Goal: Task Accomplishment & Management: Manage account settings

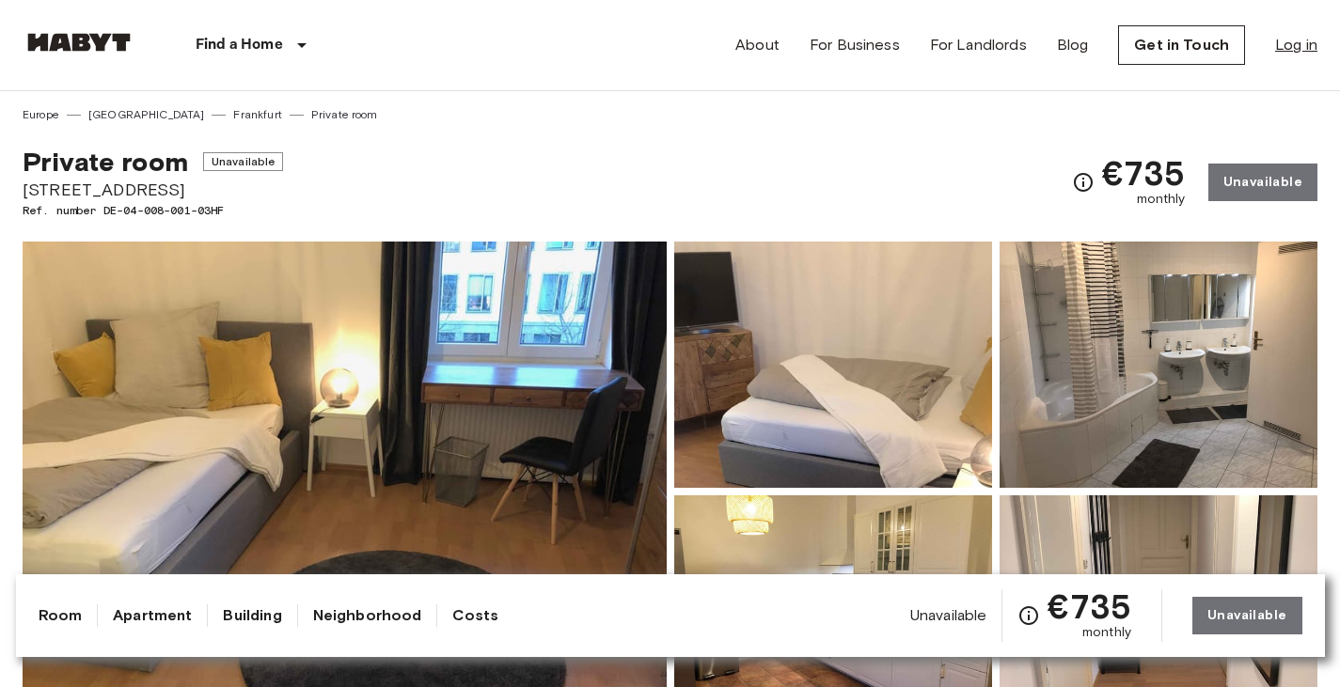
click at [1314, 50] on link "Log in" at bounding box center [1296, 45] width 42 height 23
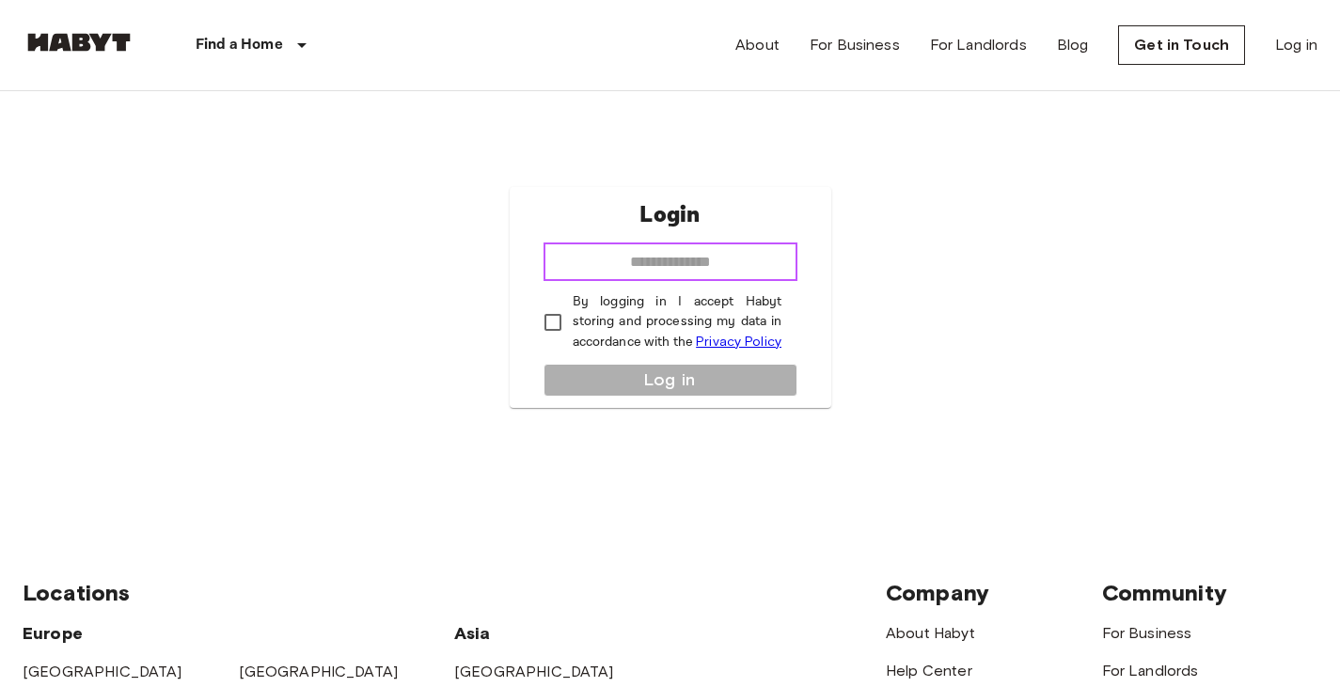
click at [759, 264] on input "email" at bounding box center [670, 263] width 254 height 38
type input "**********"
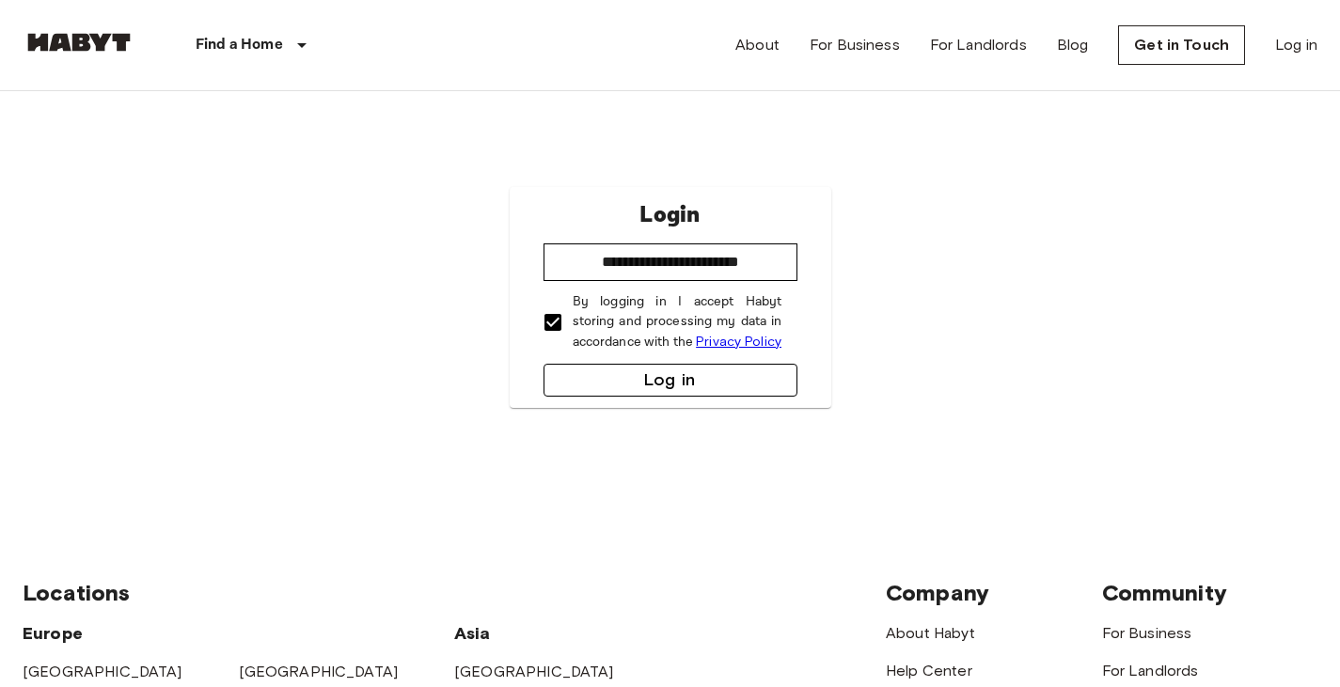
click at [576, 369] on button "Log in" at bounding box center [670, 380] width 254 height 33
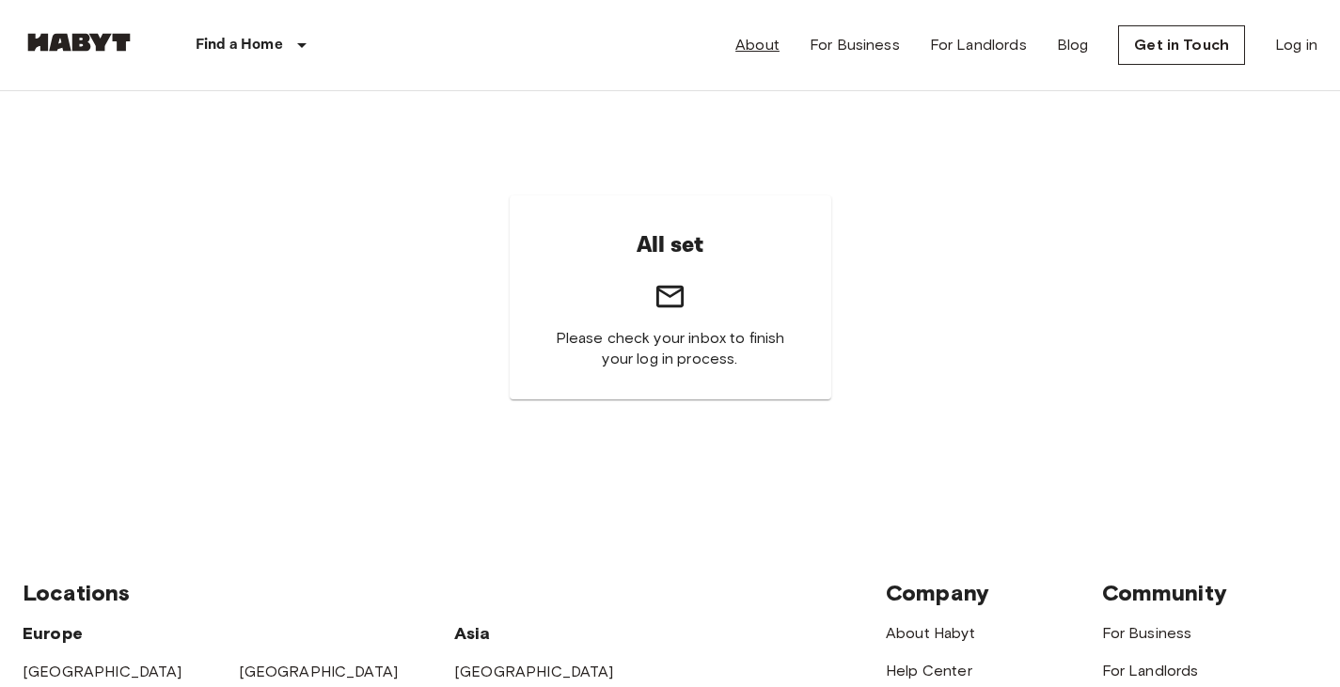
click at [771, 38] on link "About" at bounding box center [757, 45] width 44 height 23
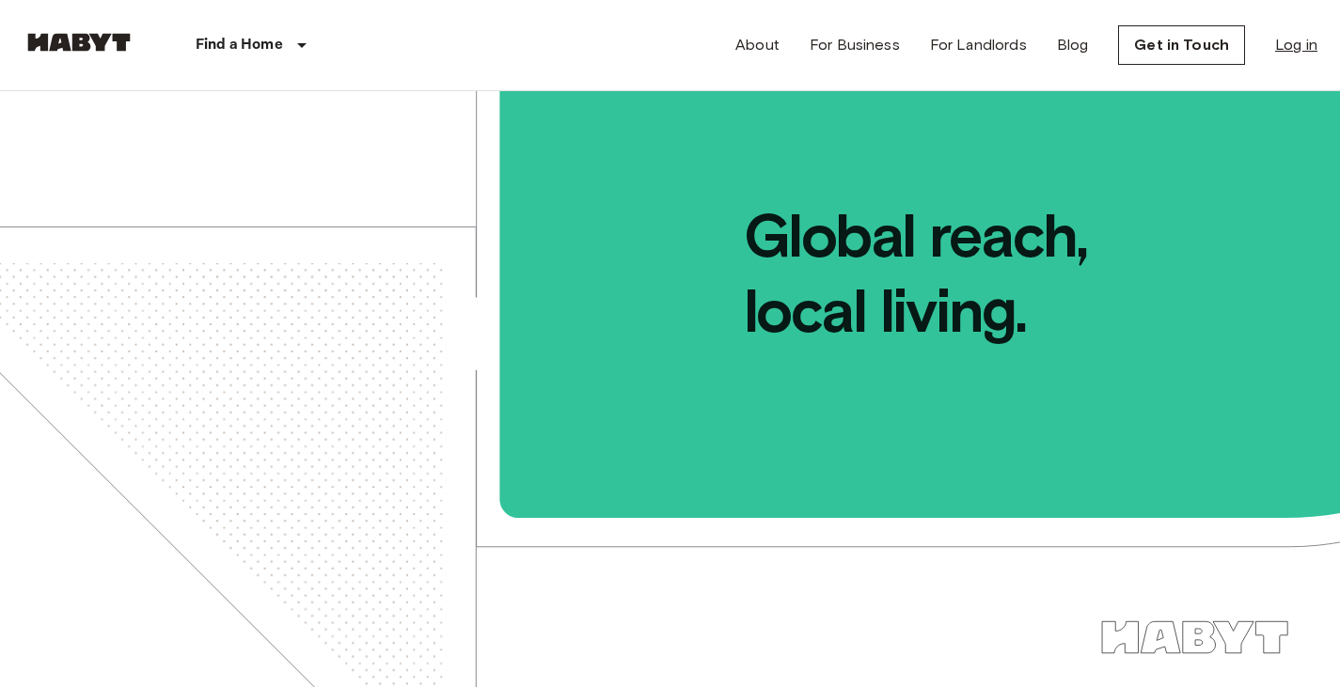
click at [1290, 44] on link "Log in" at bounding box center [1296, 45] width 42 height 23
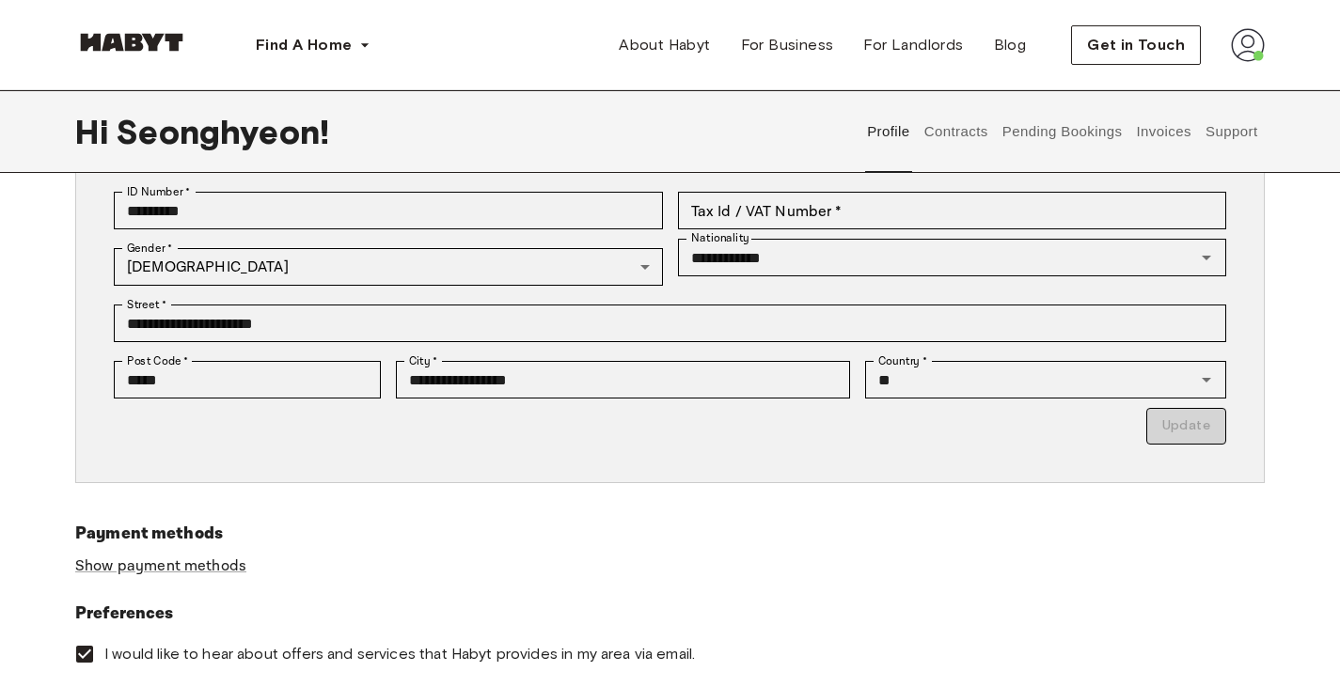
scroll to position [308, 0]
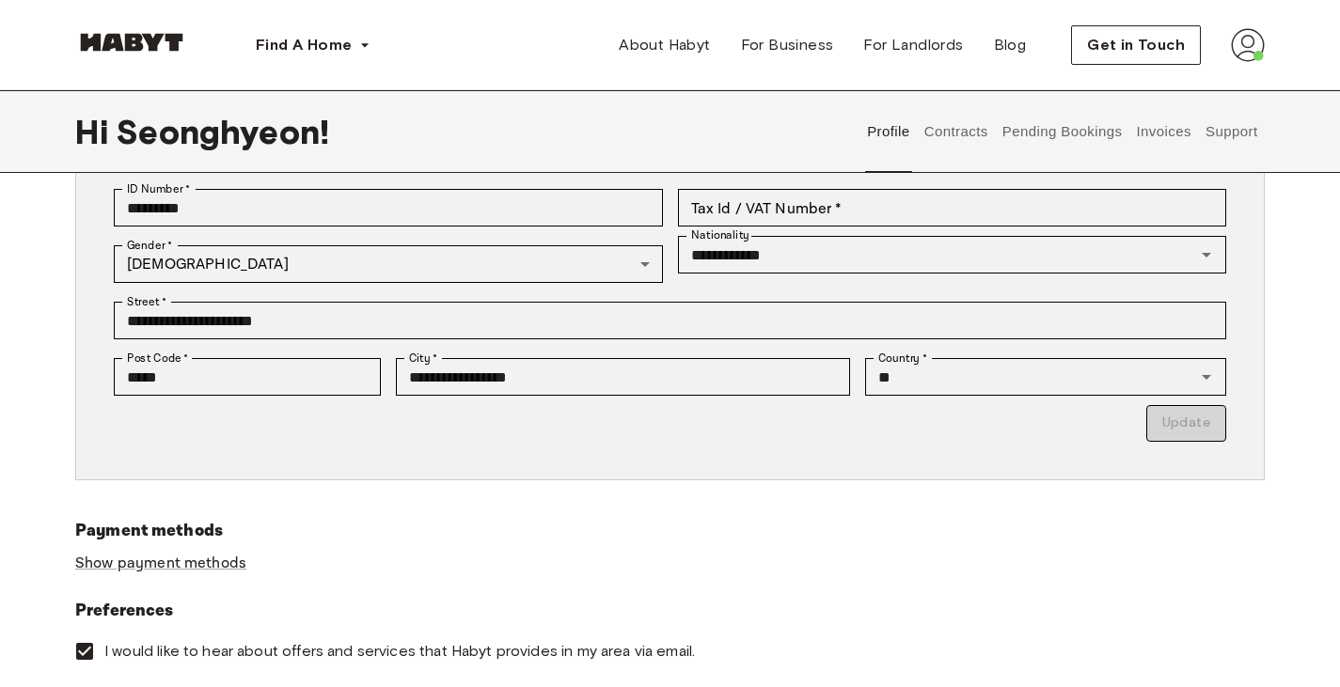
click at [947, 138] on button "Contracts" at bounding box center [955, 131] width 69 height 83
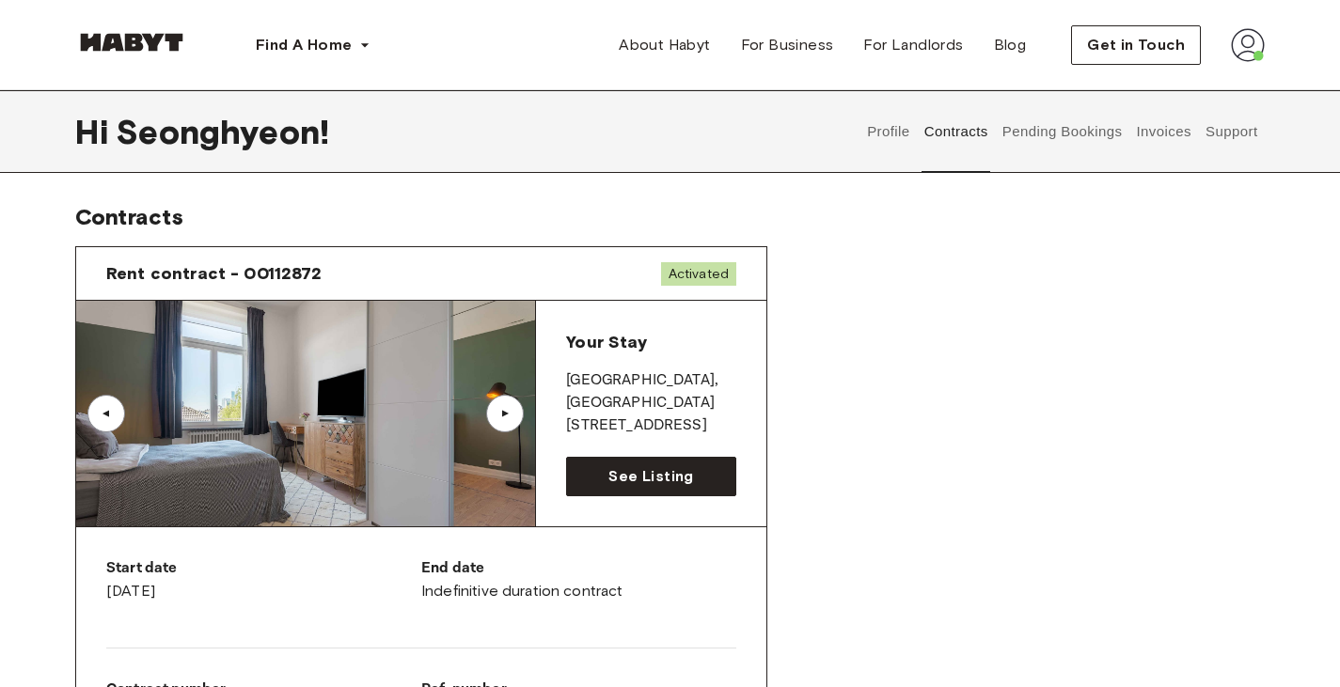
click at [1158, 134] on button "Invoices" at bounding box center [1163, 131] width 59 height 83
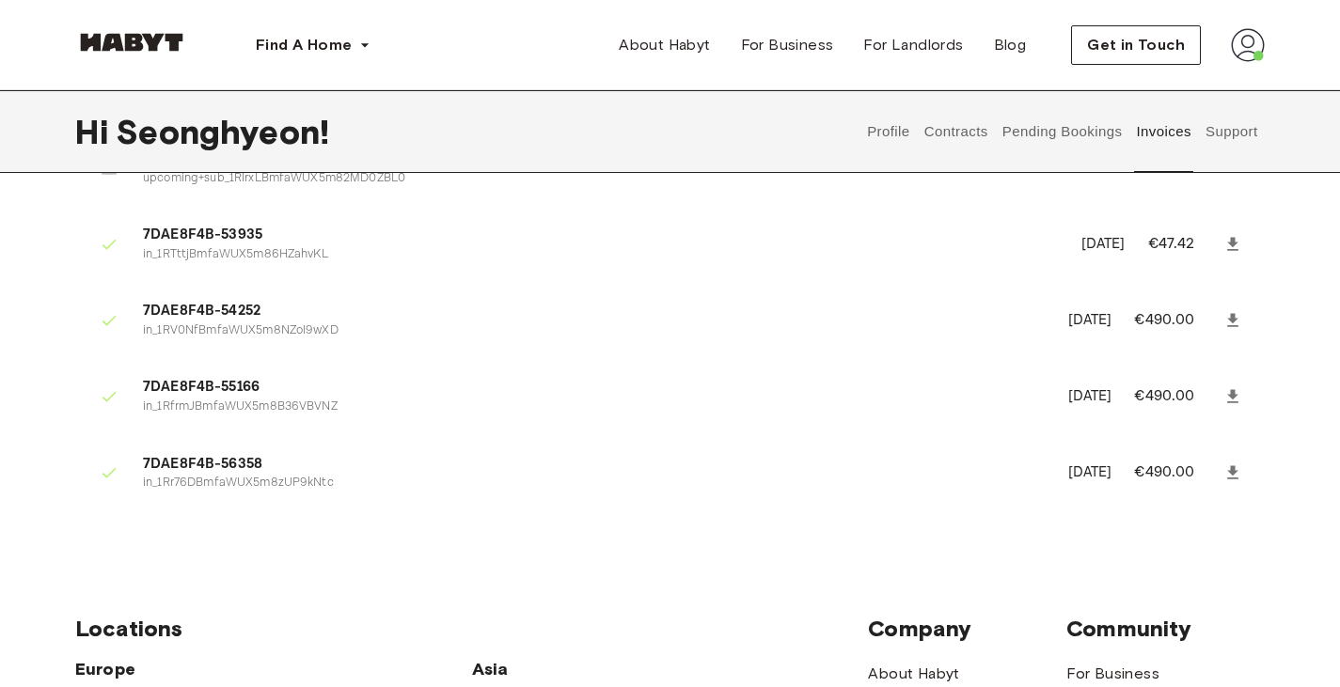
scroll to position [341, 0]
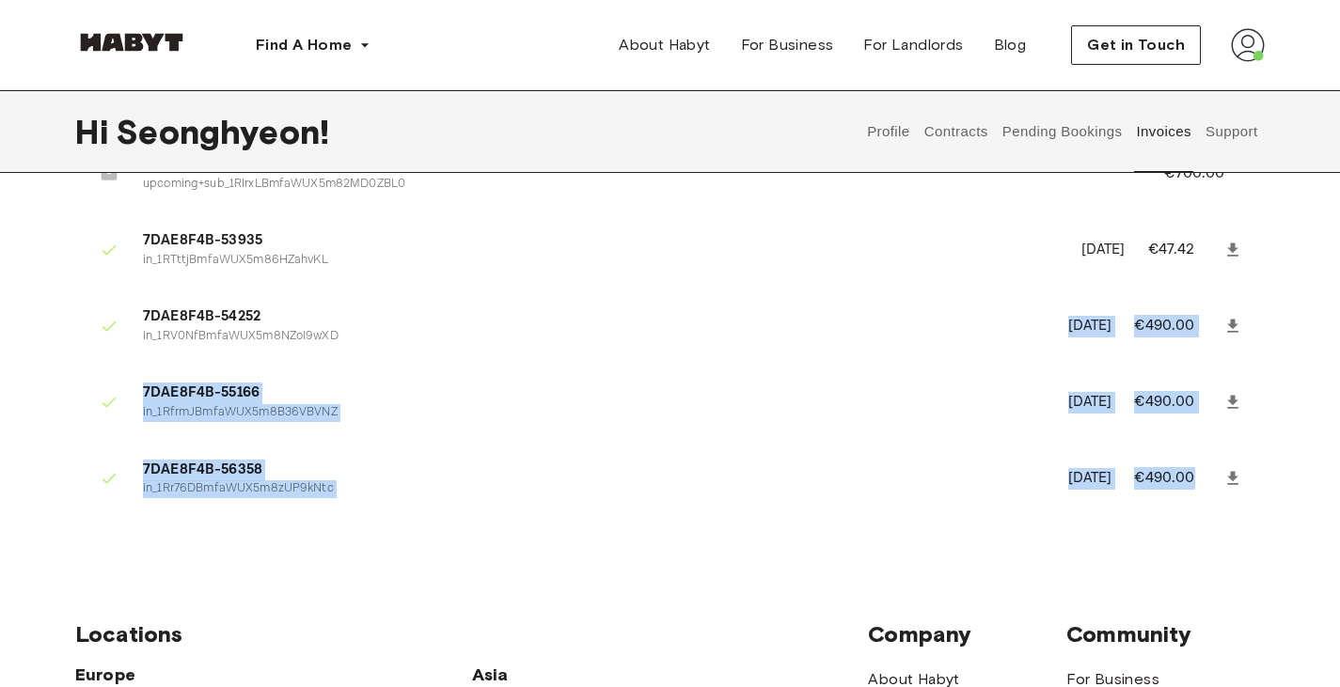
drag, startPoint x: 1018, startPoint y: 310, endPoint x: 1198, endPoint y: 499, distance: 260.7
click at [1198, 499] on ul "7DAE8F4B-52880 in_1RIrxPBmfaWUX5m8hwEzqOgr April 28th, 2025 €735.00 7DAE8F4B-52…" at bounding box center [669, 217] width 1189 height 625
click at [1240, 540] on div "7DAE8F4B-52880 in_1RIrxPBmfaWUX5m8hwEzqOgr April 28th, 2025 €735.00 7DAE8F4B-52…" at bounding box center [669, 217] width 1189 height 655
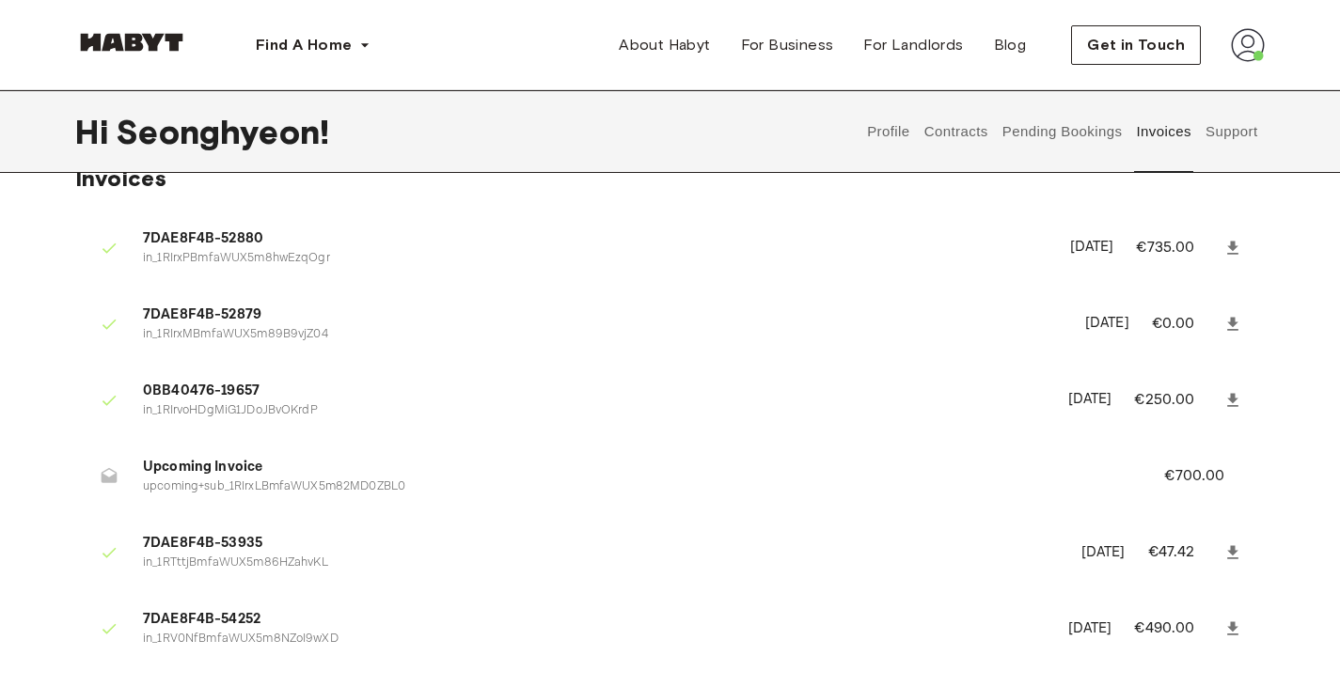
scroll to position [28, 0]
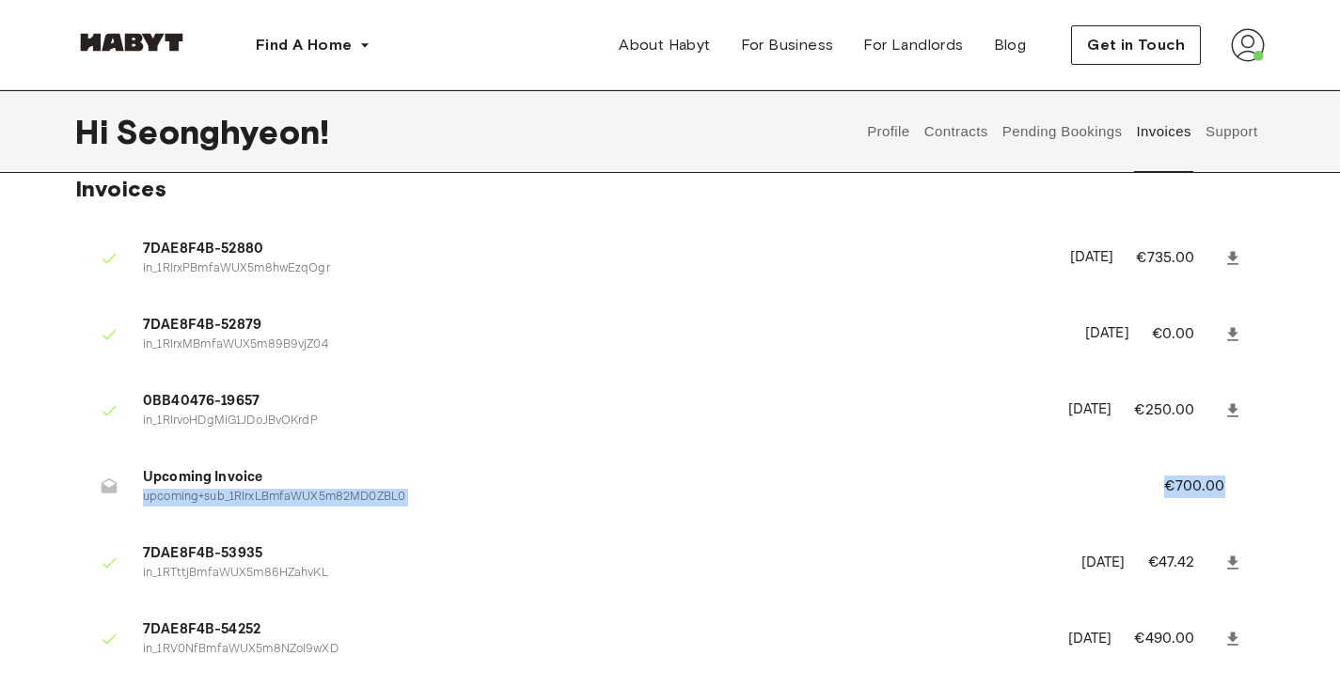
drag, startPoint x: 1137, startPoint y: 484, endPoint x: 1247, endPoint y: 492, distance: 110.3
click at [1247, 492] on li "Upcoming Invoice upcoming+sub_1RIrxLBmfaWUX5m82MD0ZBL0 €700.00" at bounding box center [669, 486] width 1189 height 65
click at [1296, 480] on div "Invoices 7DAE8F4B-52880 in_1RIrxPBmfaWUX5m8hwEzqOgr April 28th, 2025 €735.00 7D…" at bounding box center [670, 517] width 1340 height 684
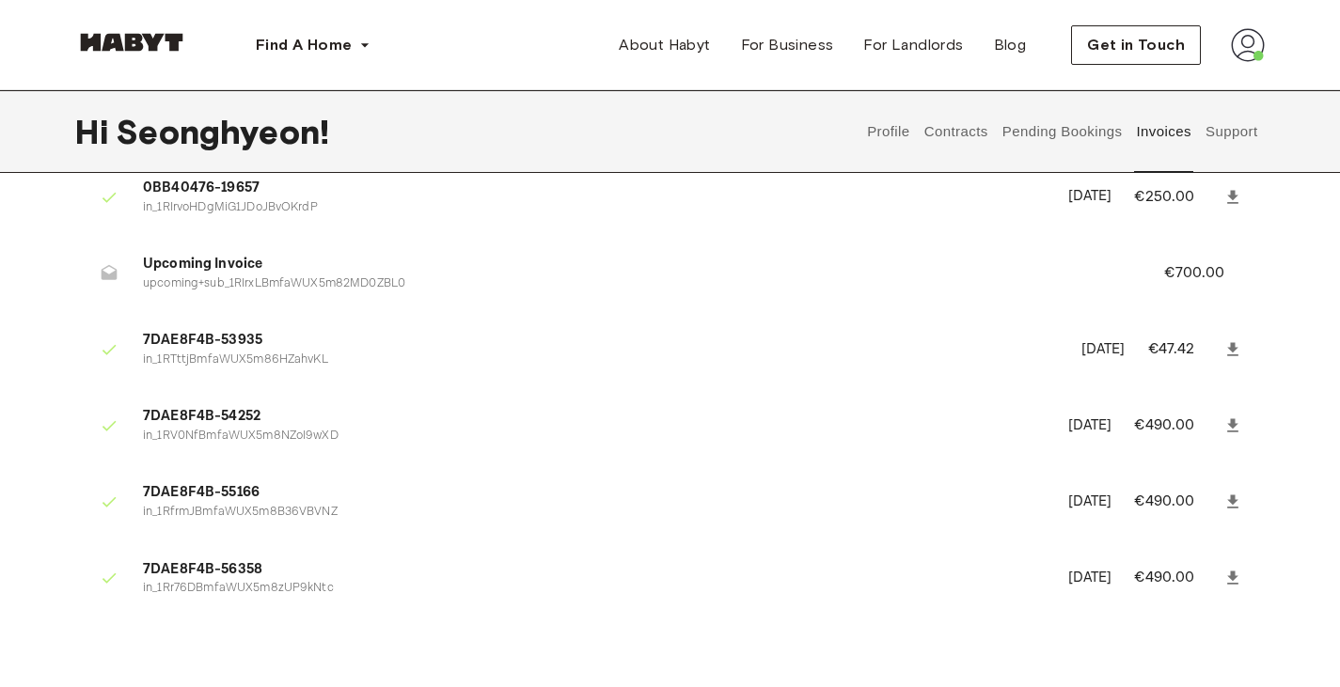
scroll to position [261, 0]
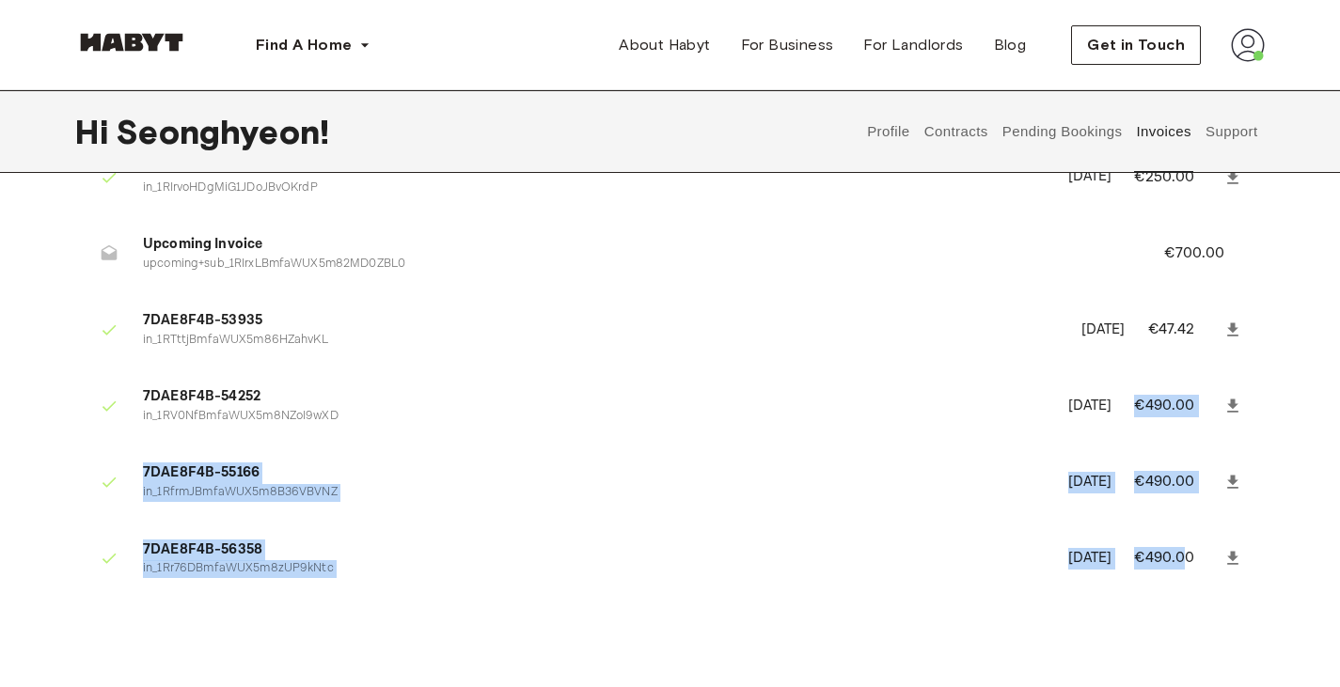
drag, startPoint x: 1137, startPoint y: 399, endPoint x: 1188, endPoint y: 564, distance: 173.4
click at [1188, 564] on ul "7DAE8F4B-52880 in_1RIrxPBmfaWUX5m8hwEzqOgr April 28th, 2025 €735.00 7DAE8F4B-52…" at bounding box center [669, 297] width 1189 height 625
click at [1168, 613] on div "7DAE8F4B-52880 in_1RIrxPBmfaWUX5m8hwEzqOgr April 28th, 2025 €735.00 7DAE8F4B-52…" at bounding box center [669, 297] width 1189 height 655
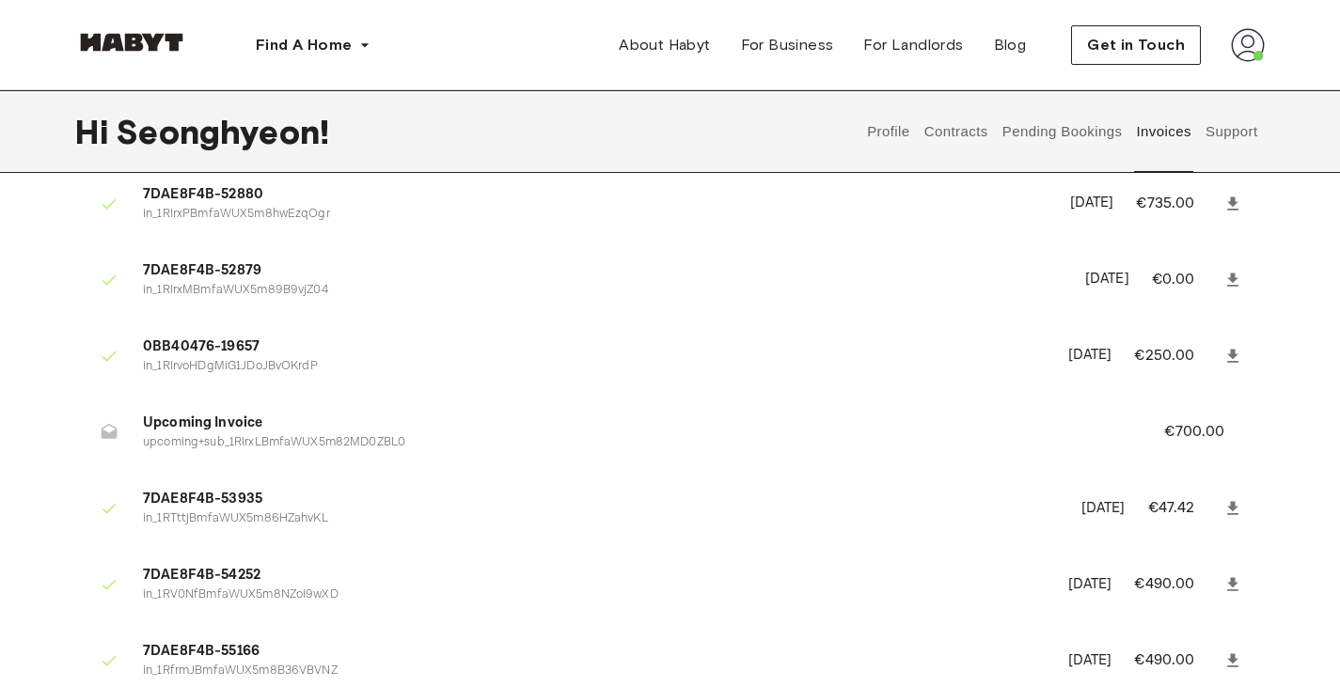
scroll to position [79, 0]
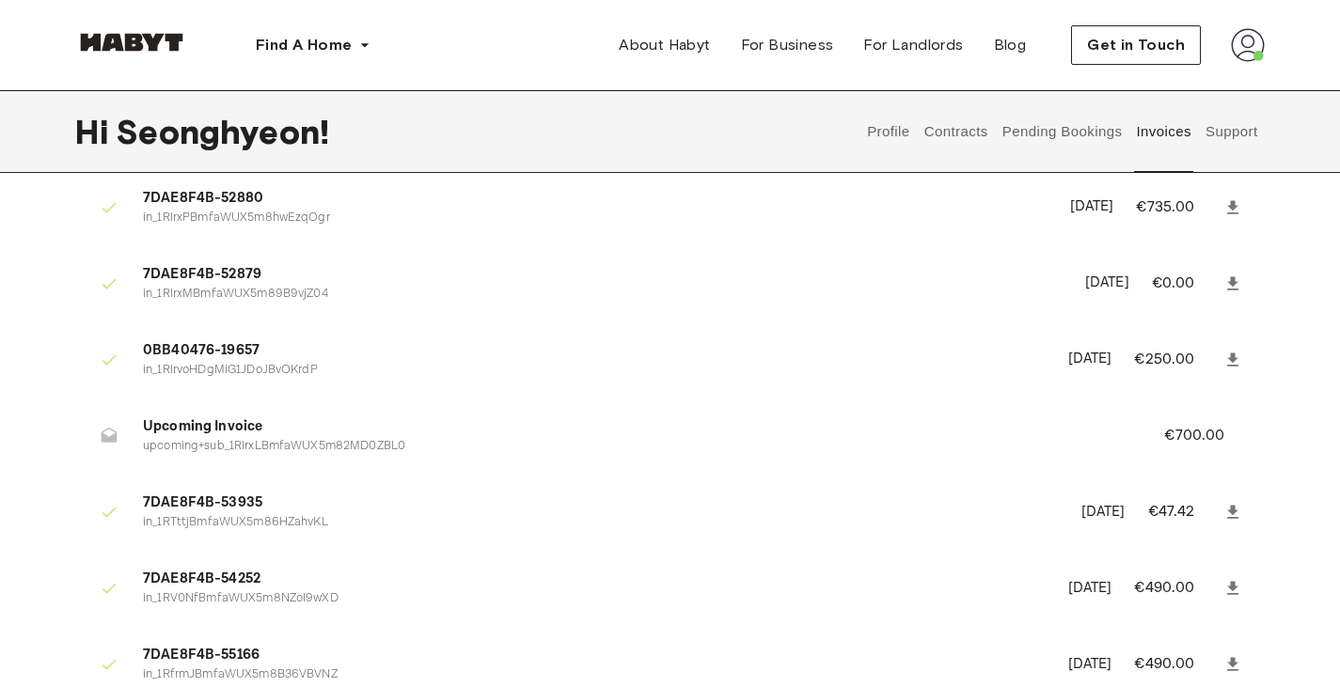
click at [1210, 149] on button "Support" at bounding box center [1230, 131] width 57 height 83
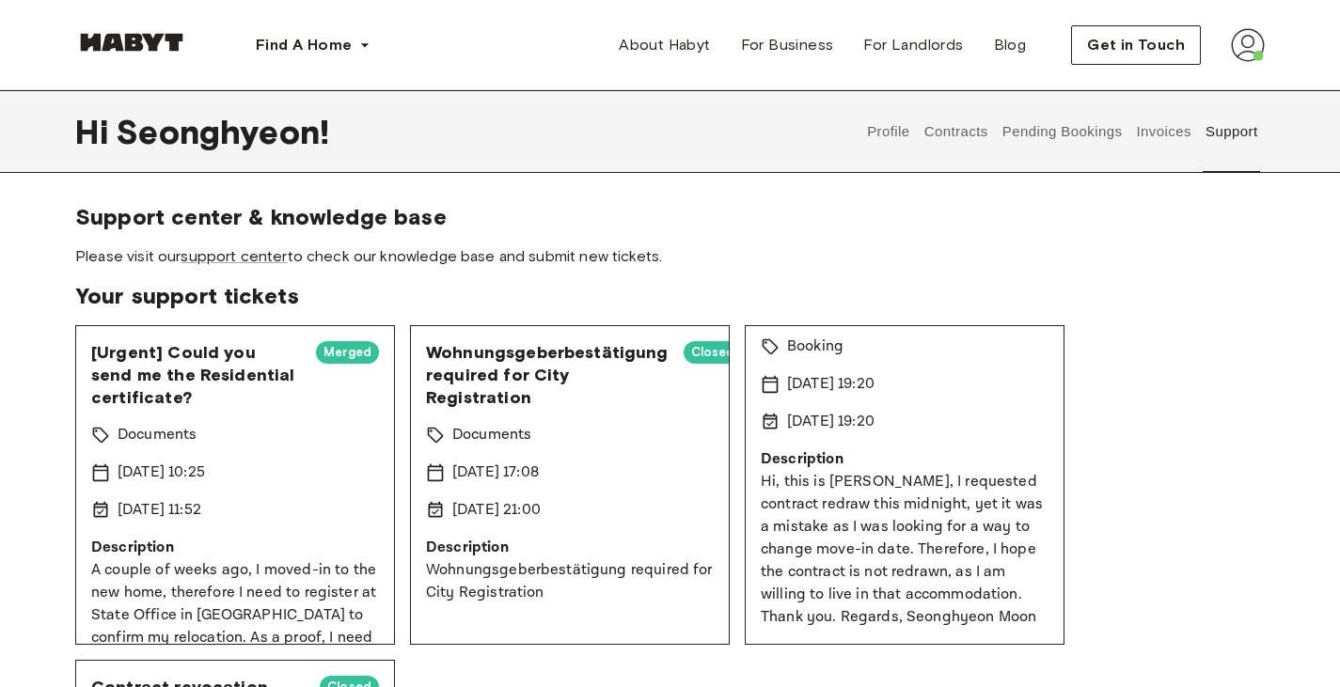
click at [888, 131] on button "Profile" at bounding box center [889, 131] width 48 height 83
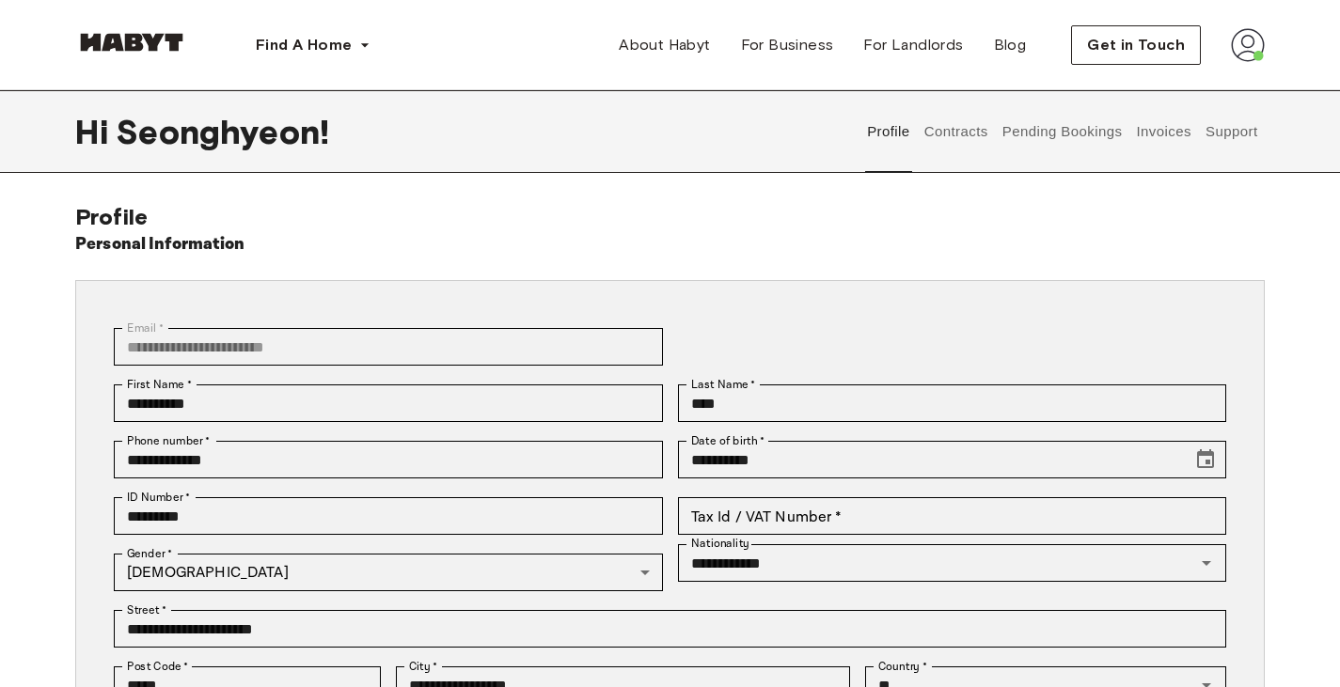
click at [956, 135] on button "Contracts" at bounding box center [955, 131] width 69 height 83
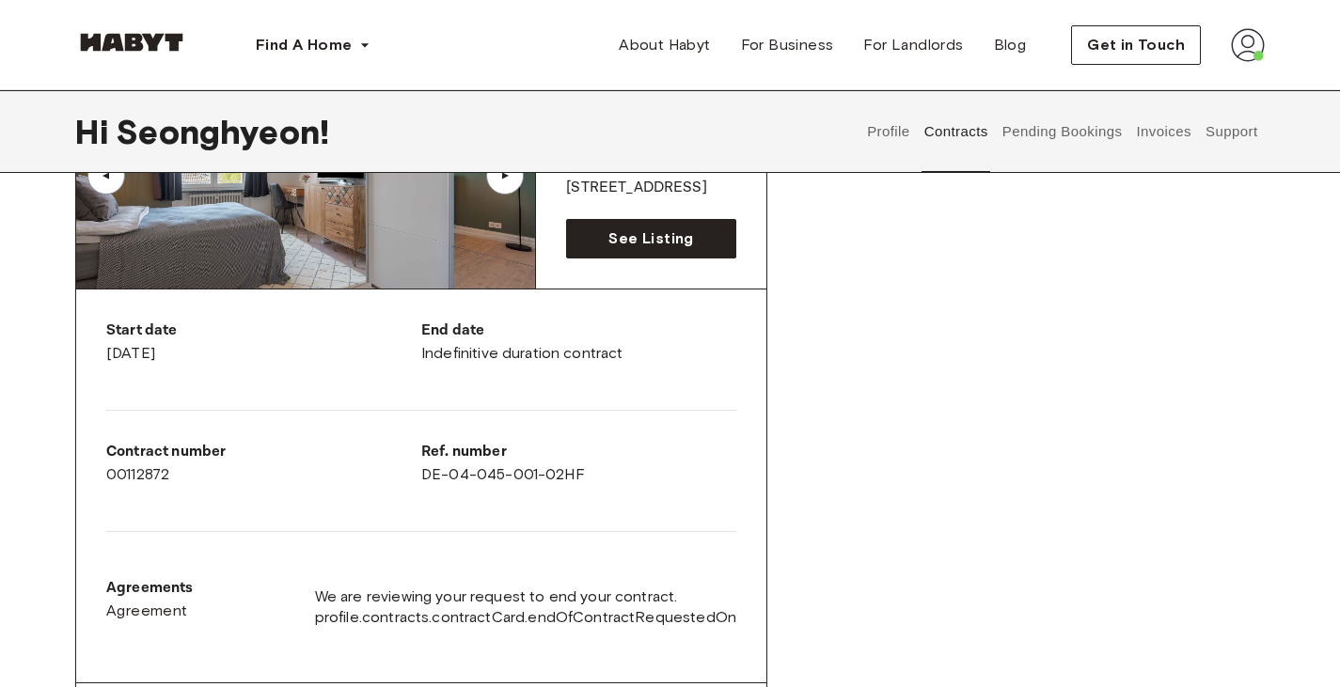
scroll to position [239, 0]
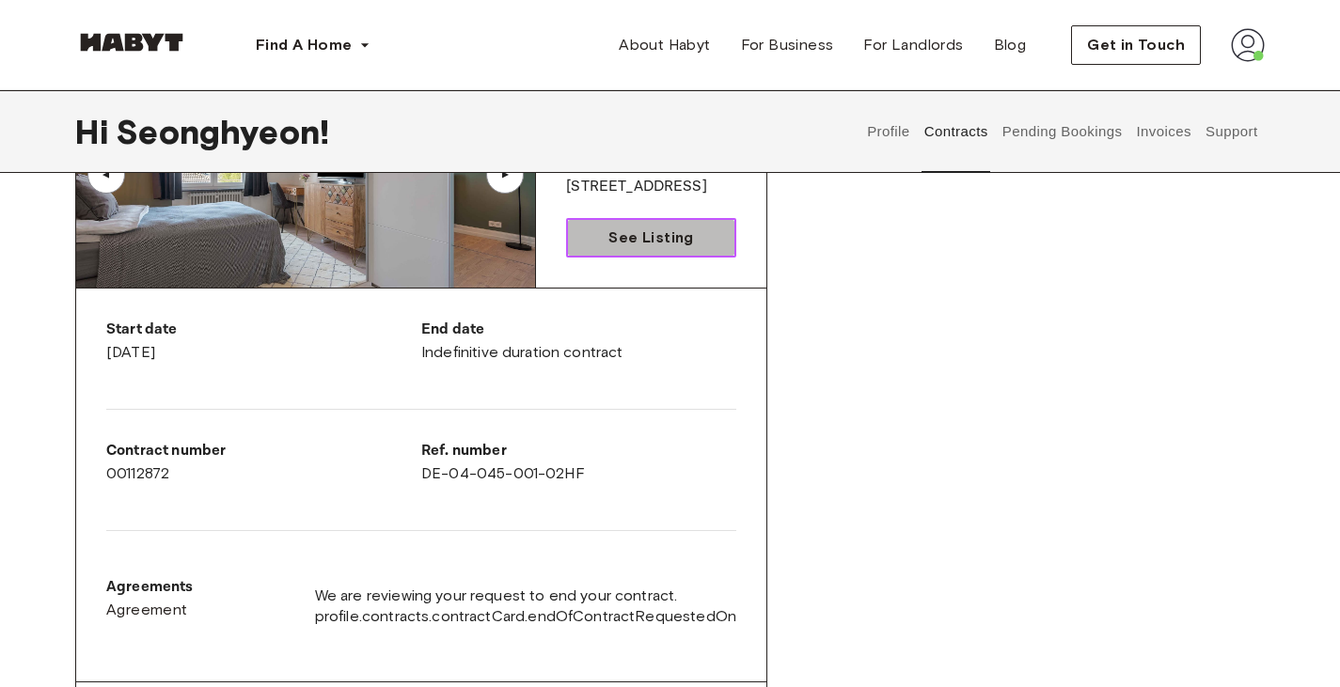
click at [672, 241] on span "See Listing" at bounding box center [650, 238] width 85 height 23
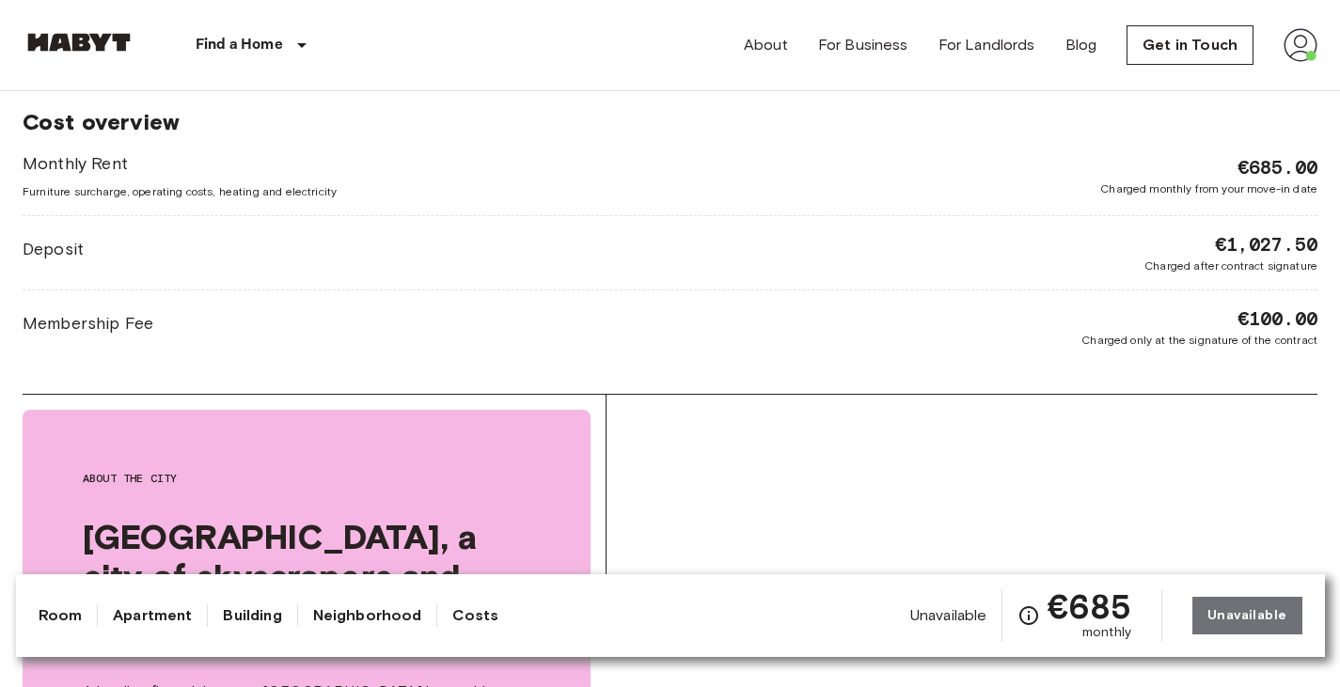
scroll to position [1551, 0]
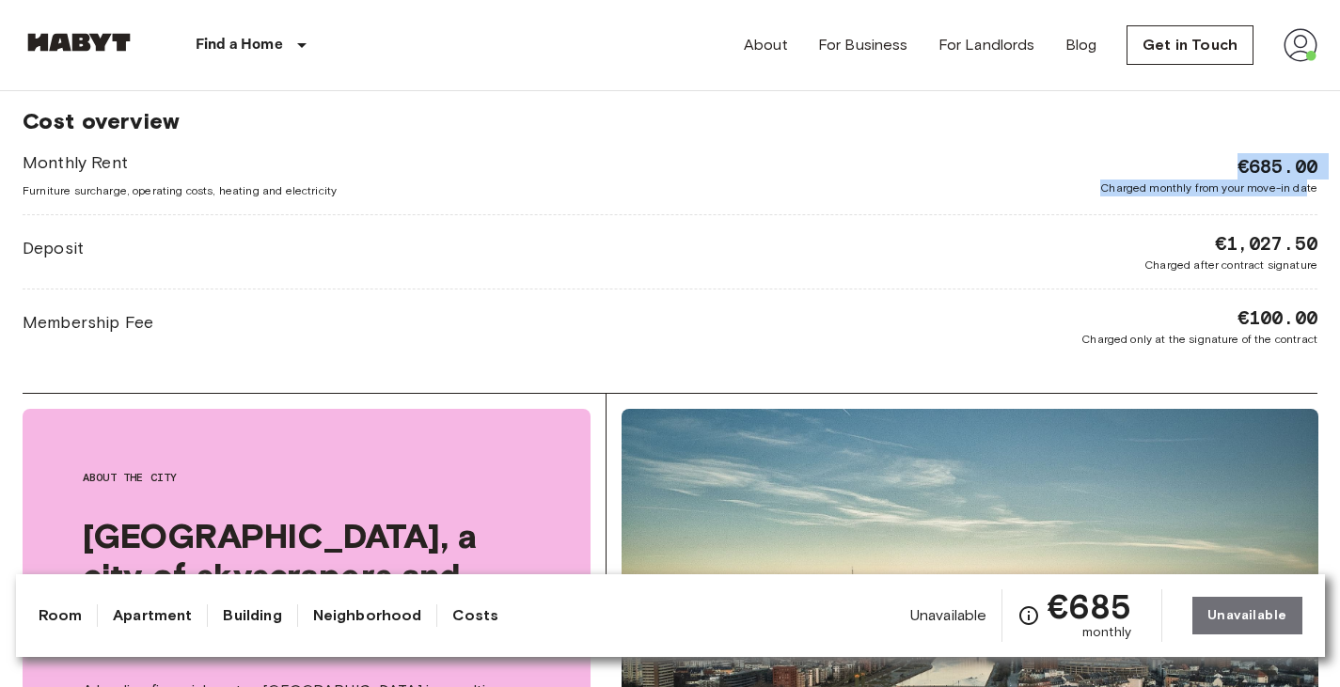
drag, startPoint x: 1217, startPoint y: 156, endPoint x: 1305, endPoint y: 196, distance: 97.2
click at [1305, 196] on div "Monthly Rent Furniture surcharge, operating costs, heating and electricity €685…" at bounding box center [670, 174] width 1295 height 49
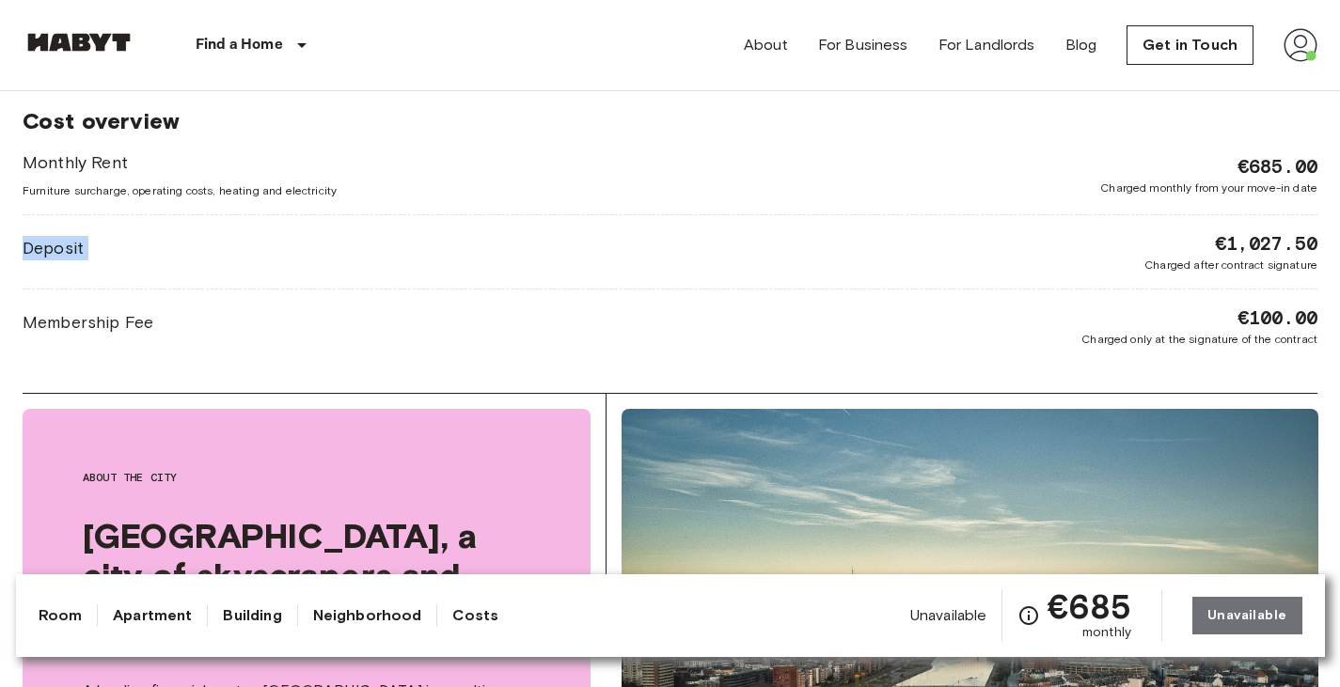
drag, startPoint x: 1215, startPoint y: 246, endPoint x: 1353, endPoint y: 287, distance: 144.0
click at [1339, 287] on html "Find a Home Europe Amsterdam Berlin Brussels Cologne Dusseldorf Frankfurt Graz …" at bounding box center [670, 688] width 1340 height 4478
click at [1254, 297] on div "Monthly Rent Furniture surcharge, operating costs, heating and electricity €685…" at bounding box center [670, 248] width 1295 height 197
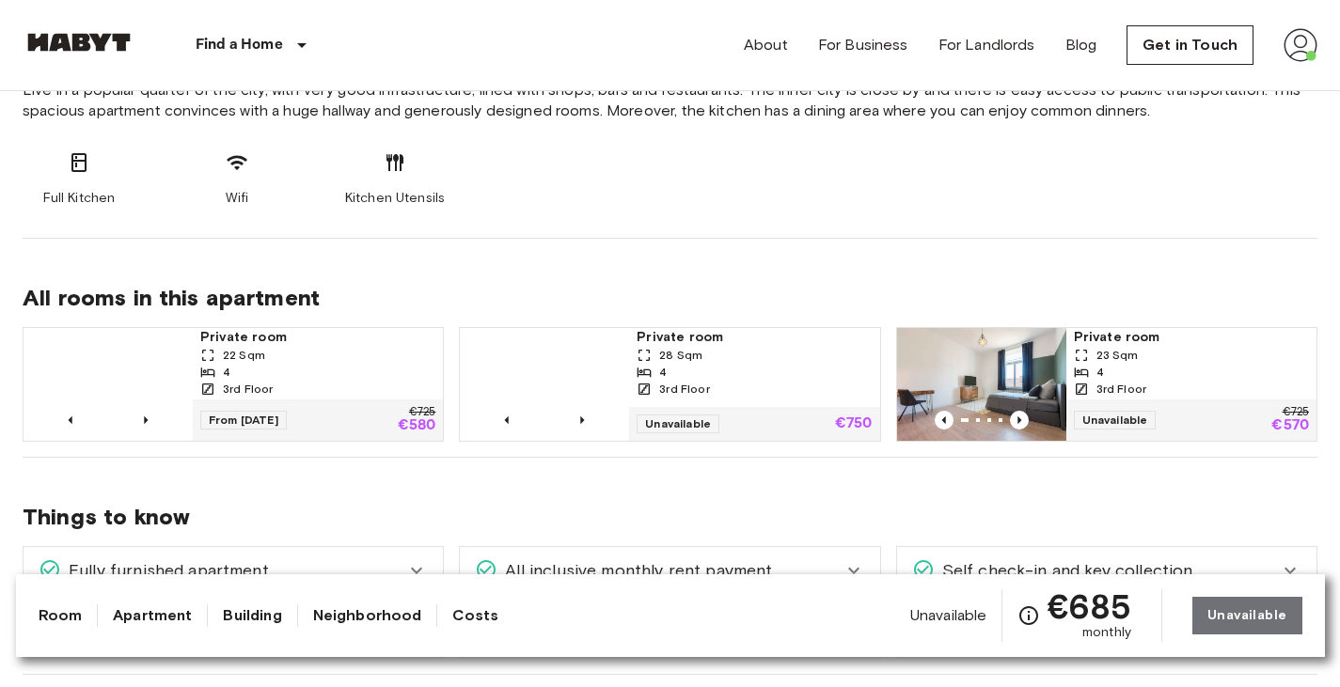
scroll to position [778, 0]
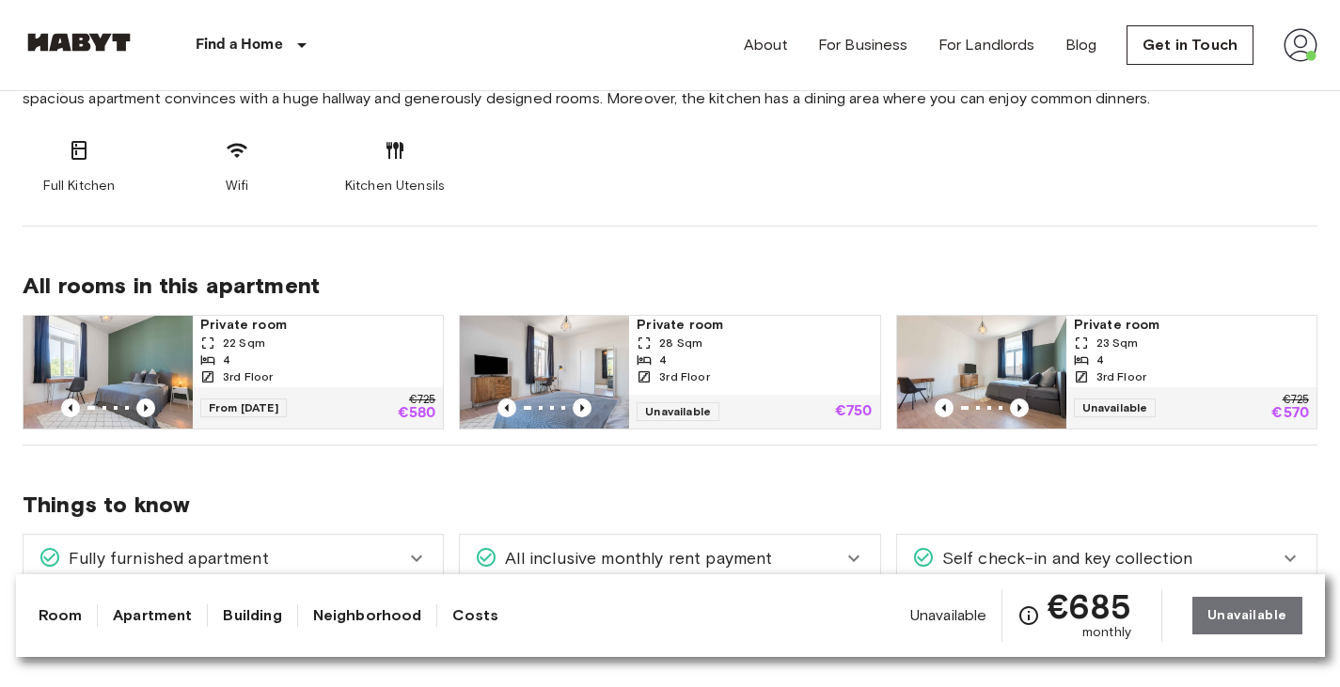
click at [470, 620] on link "Costs" at bounding box center [475, 616] width 46 height 23
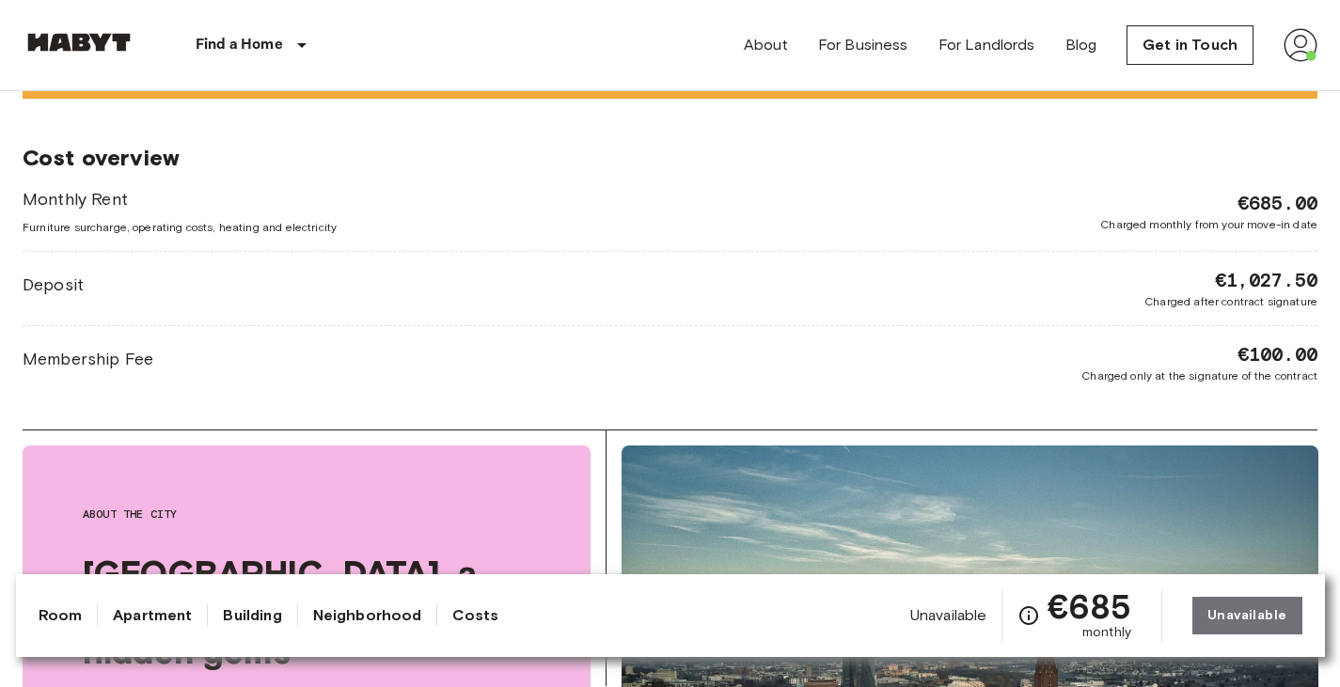
scroll to position [1523, 0]
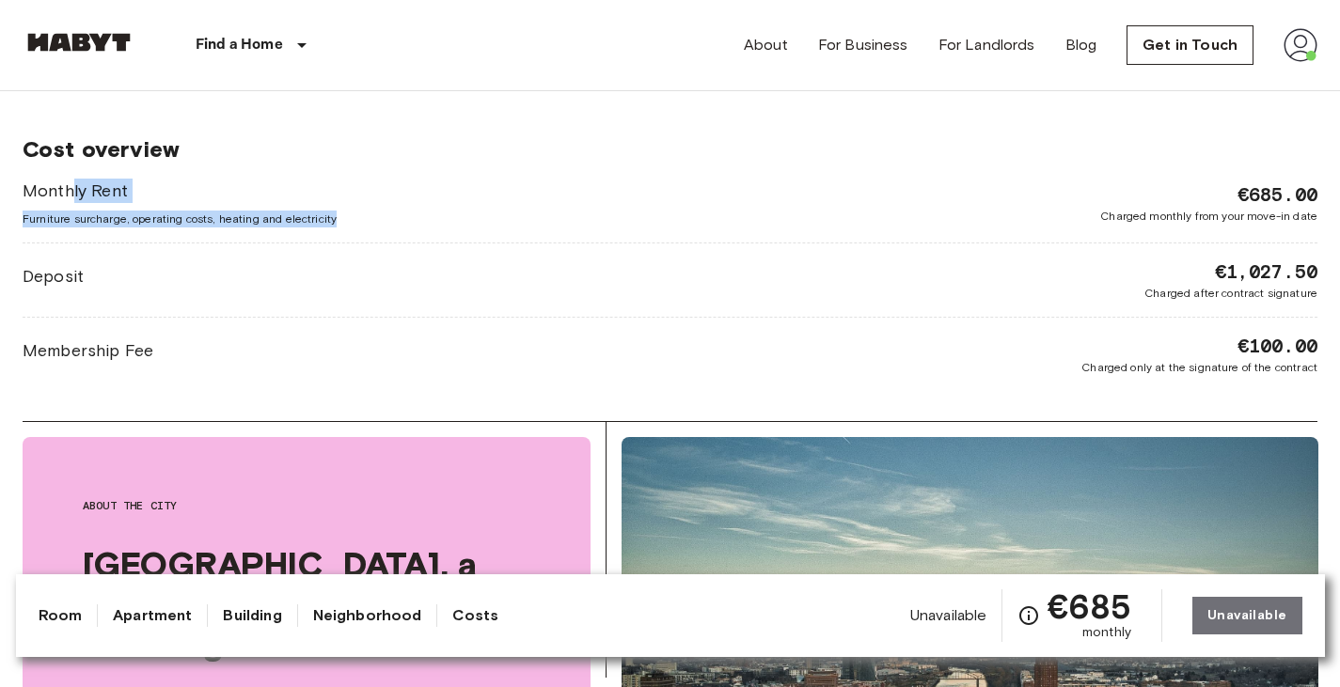
drag, startPoint x: 371, startPoint y: 208, endPoint x: 73, endPoint y: 199, distance: 298.2
click at [73, 199] on div "Monthly Rent Furniture surcharge, operating costs, heating and electricity €685…" at bounding box center [670, 203] width 1295 height 49
click at [501, 279] on div "Deposit €1,027.50 Charged after contract signature" at bounding box center [670, 280] width 1295 height 43
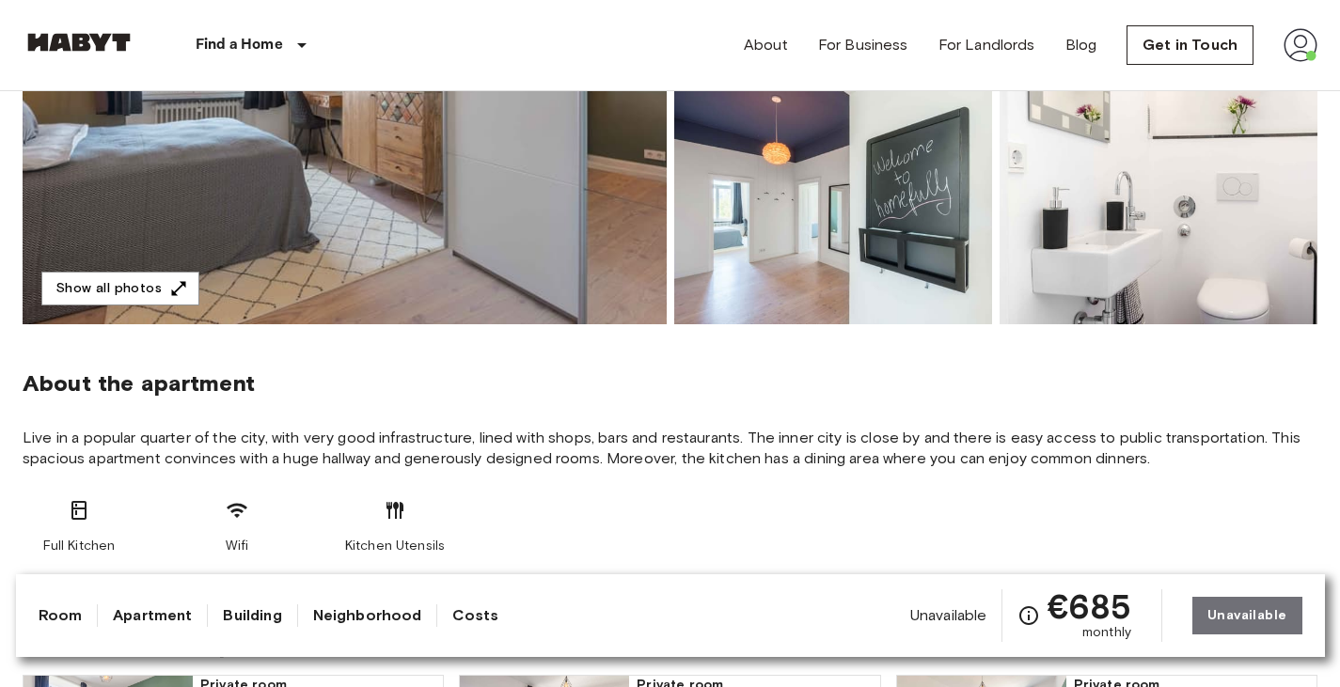
scroll to position [0, 0]
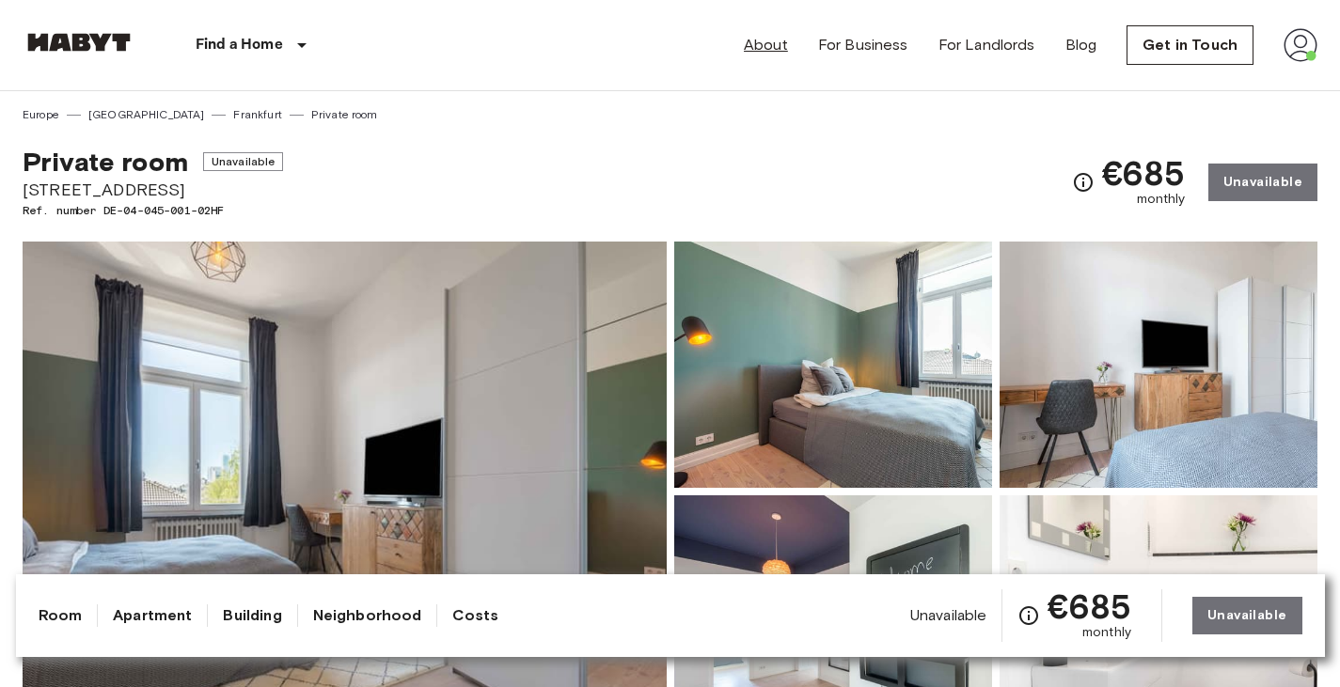
click at [784, 44] on link "About" at bounding box center [766, 45] width 44 height 23
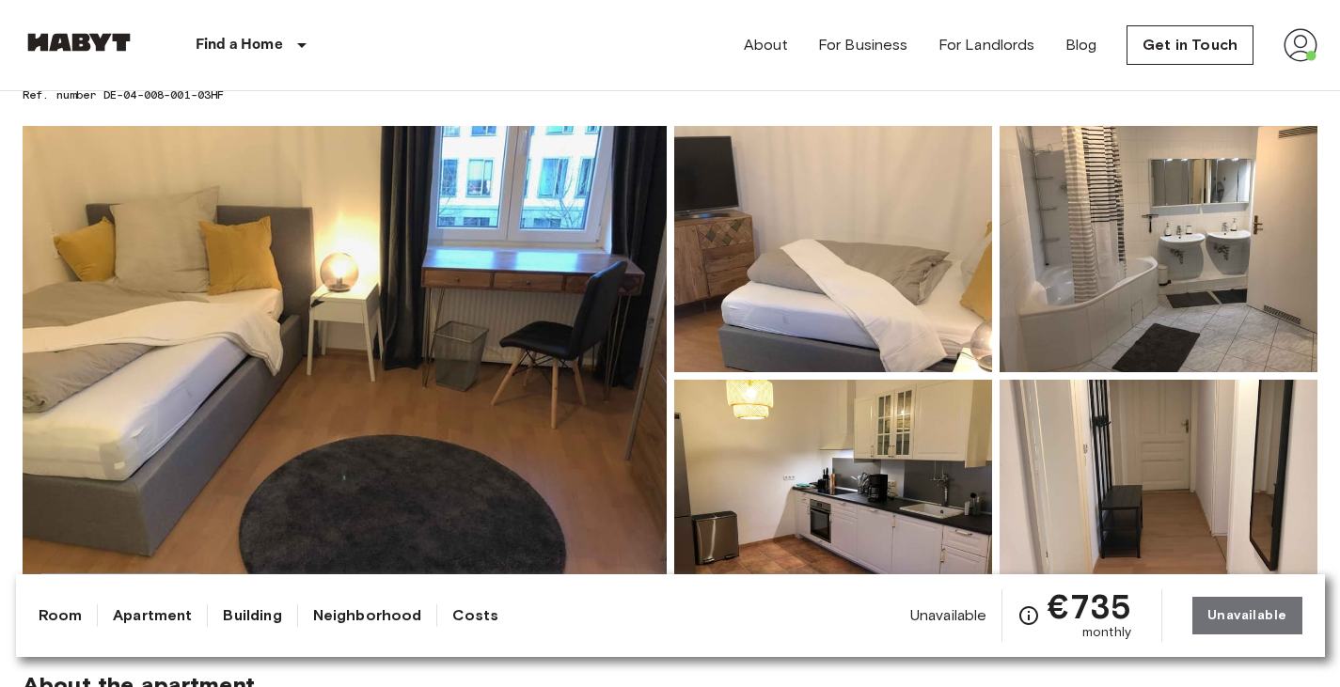
scroll to position [117, 0]
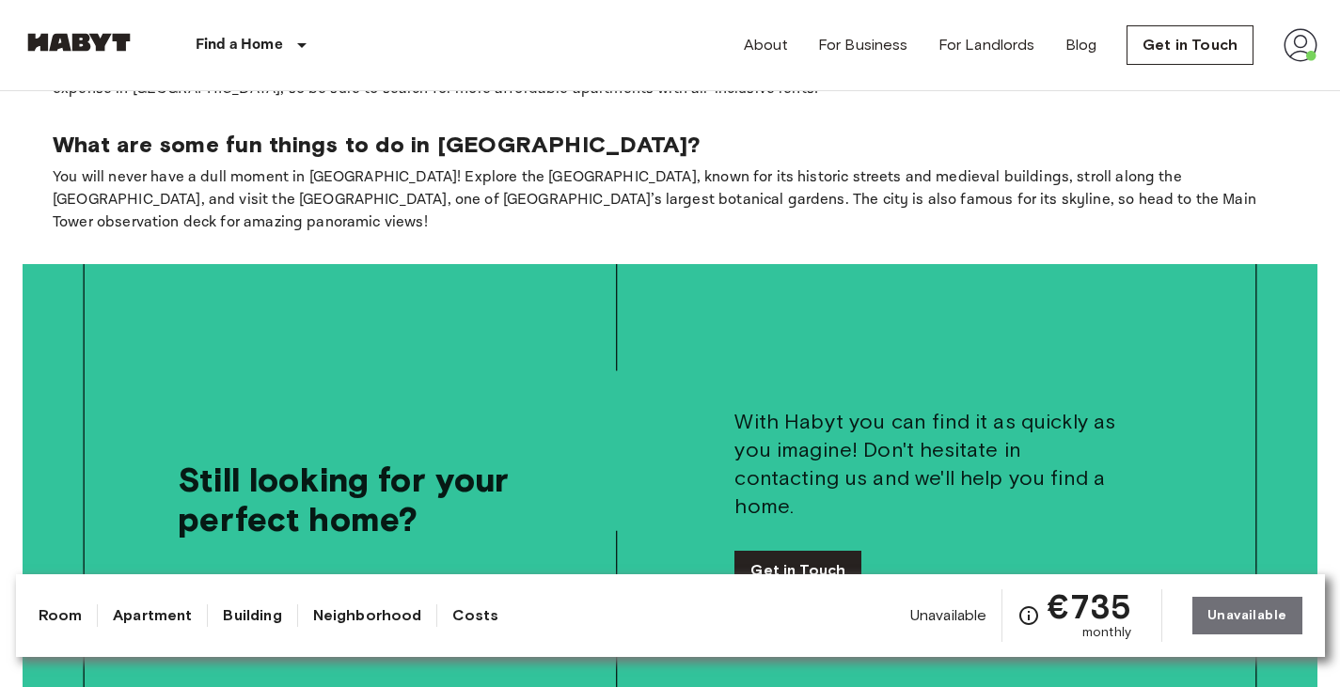
scroll to position [2786, 0]
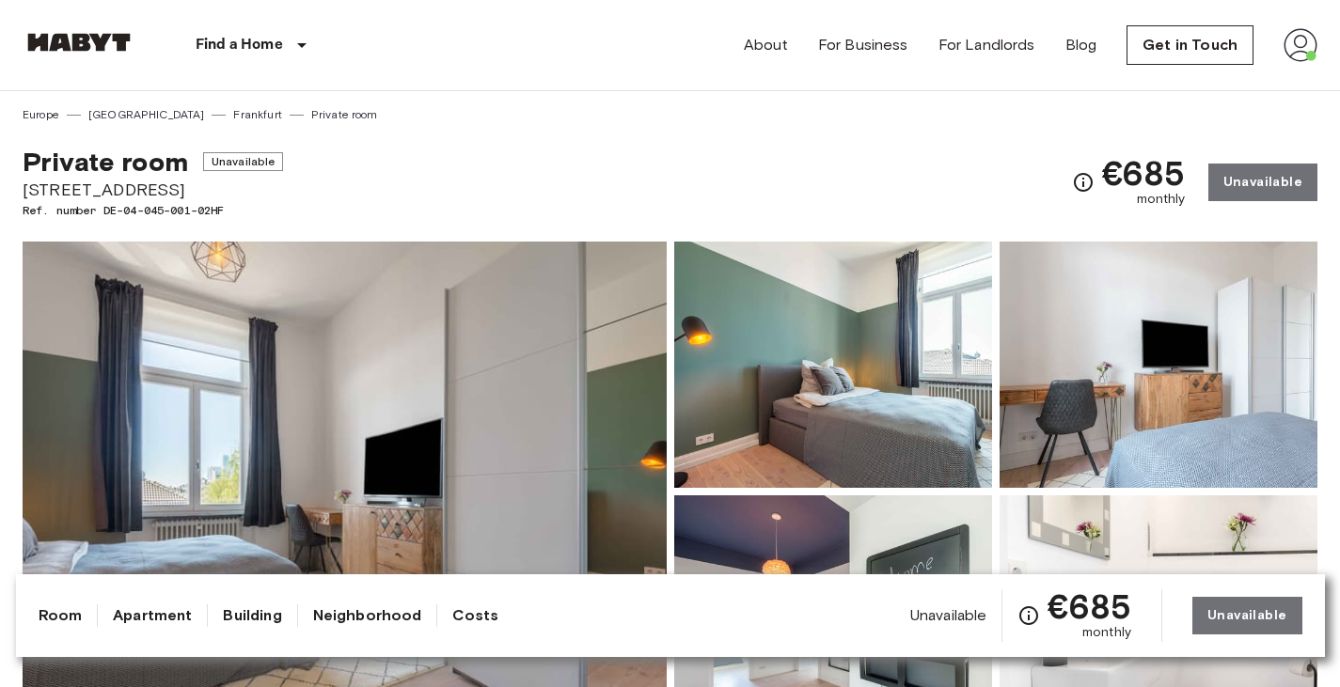
click at [1284, 48] on img at bounding box center [1300, 45] width 34 height 34
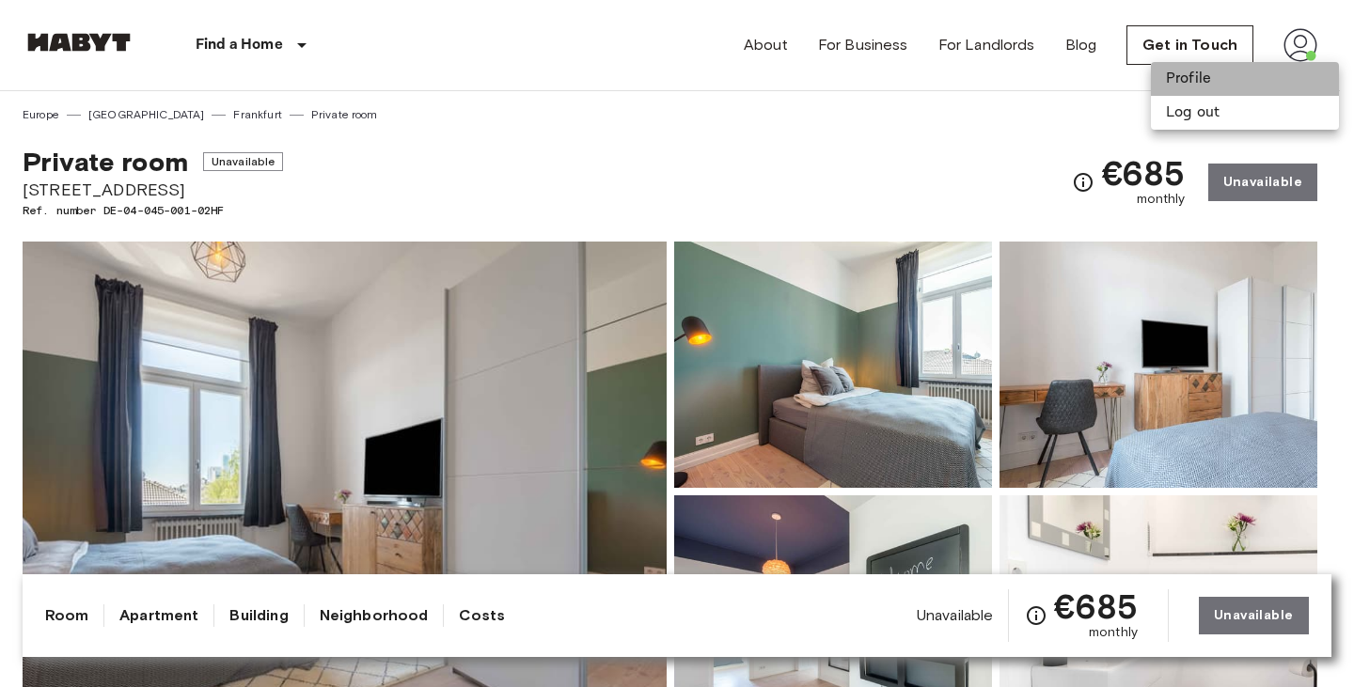
click at [1257, 85] on li "Profile" at bounding box center [1245, 79] width 188 height 34
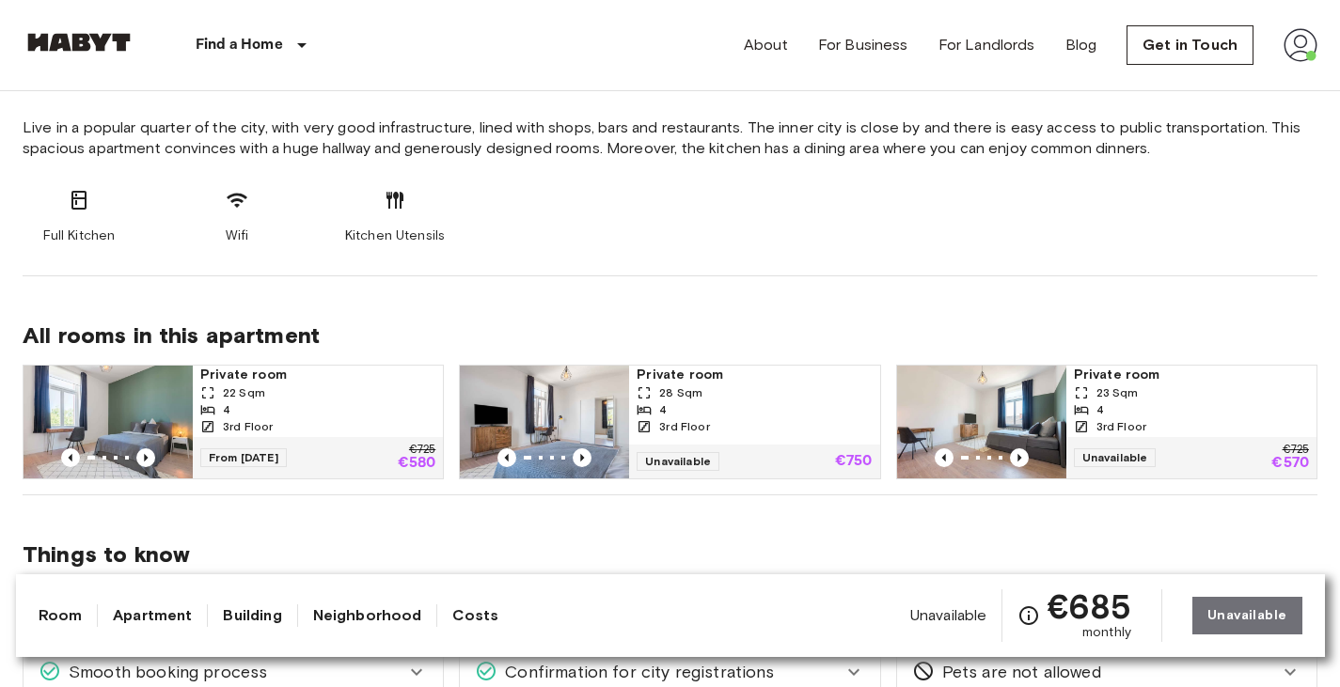
scroll to position [899, 0]
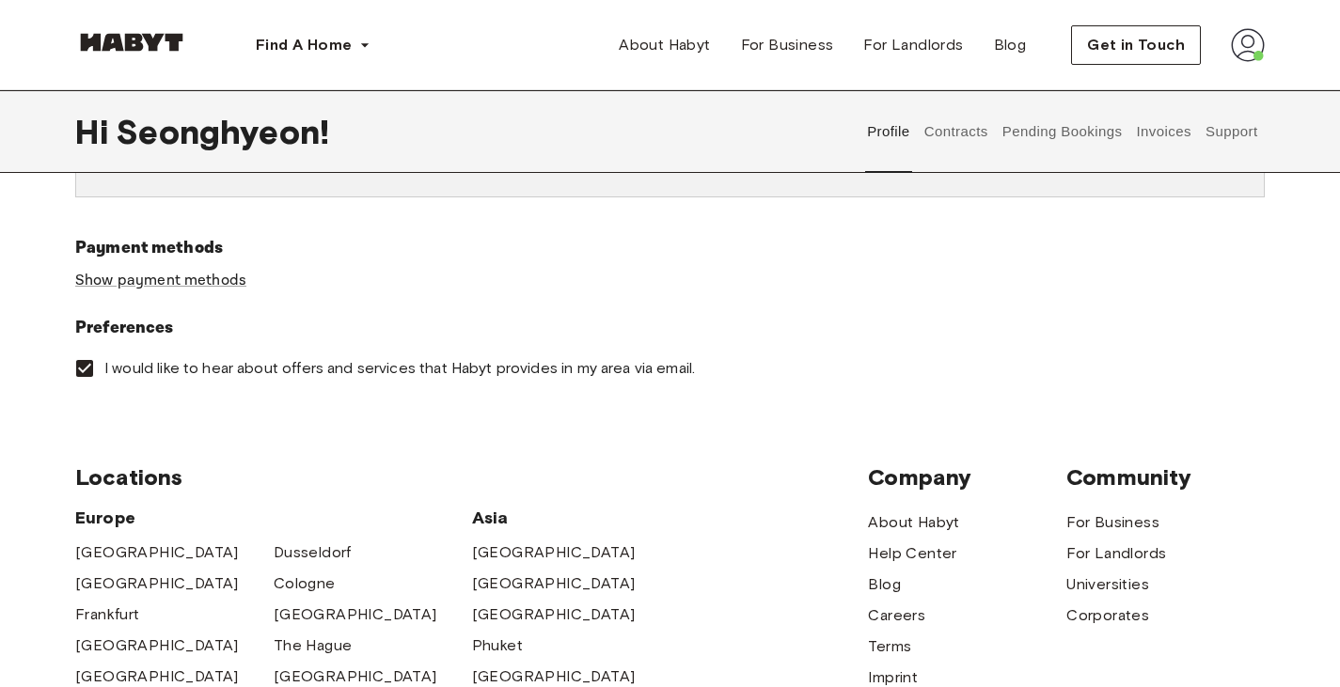
scroll to position [594, 0]
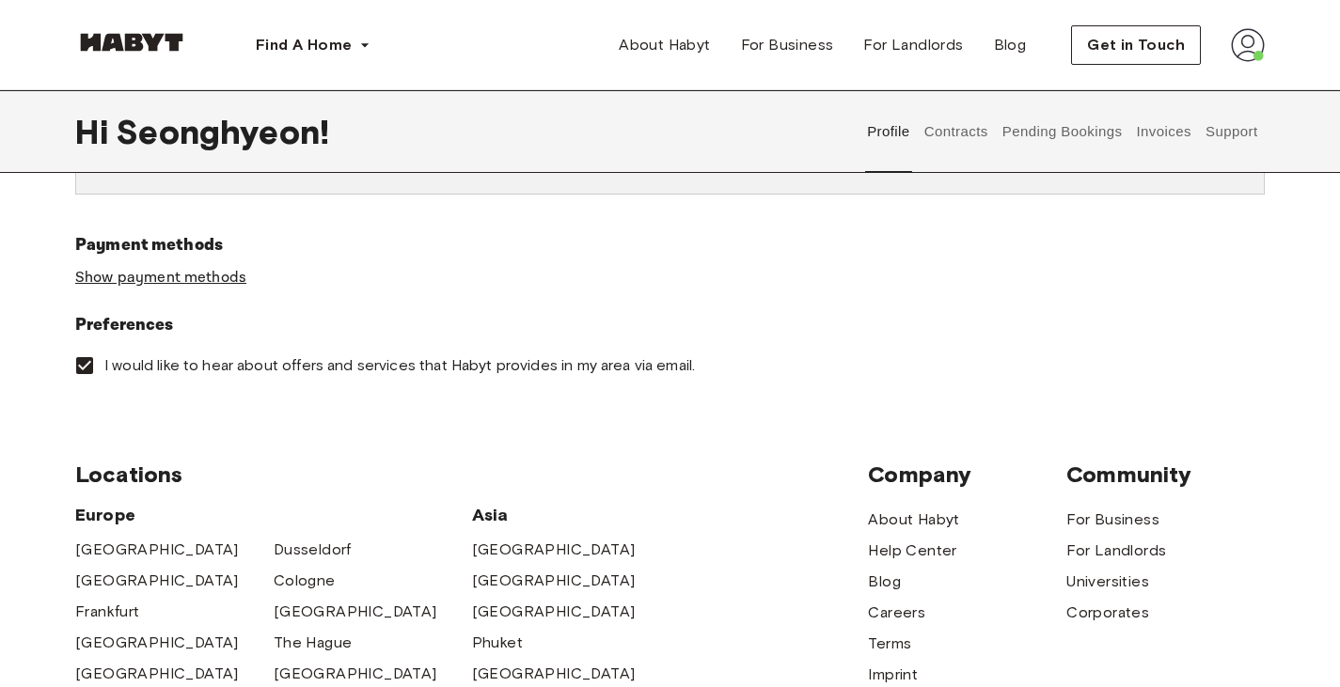
click at [221, 273] on link "Show payment methods" at bounding box center [160, 278] width 171 height 20
